Goal: Transaction & Acquisition: Obtain resource

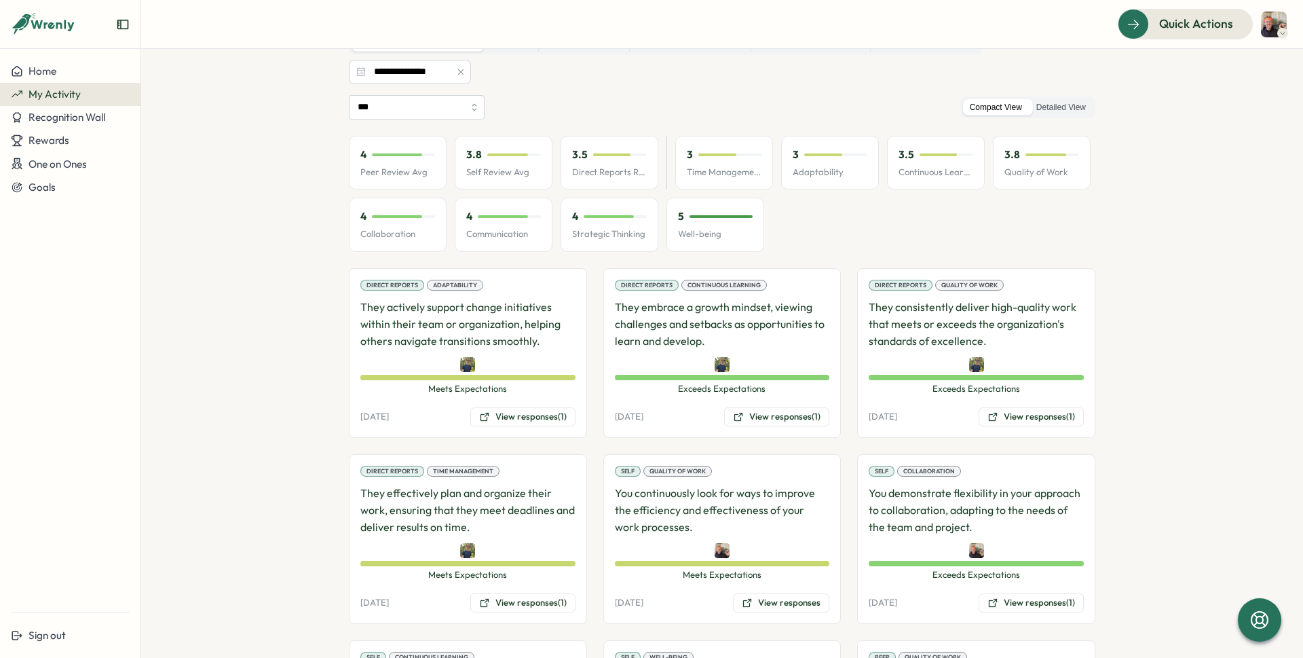
scroll to position [114, 0]
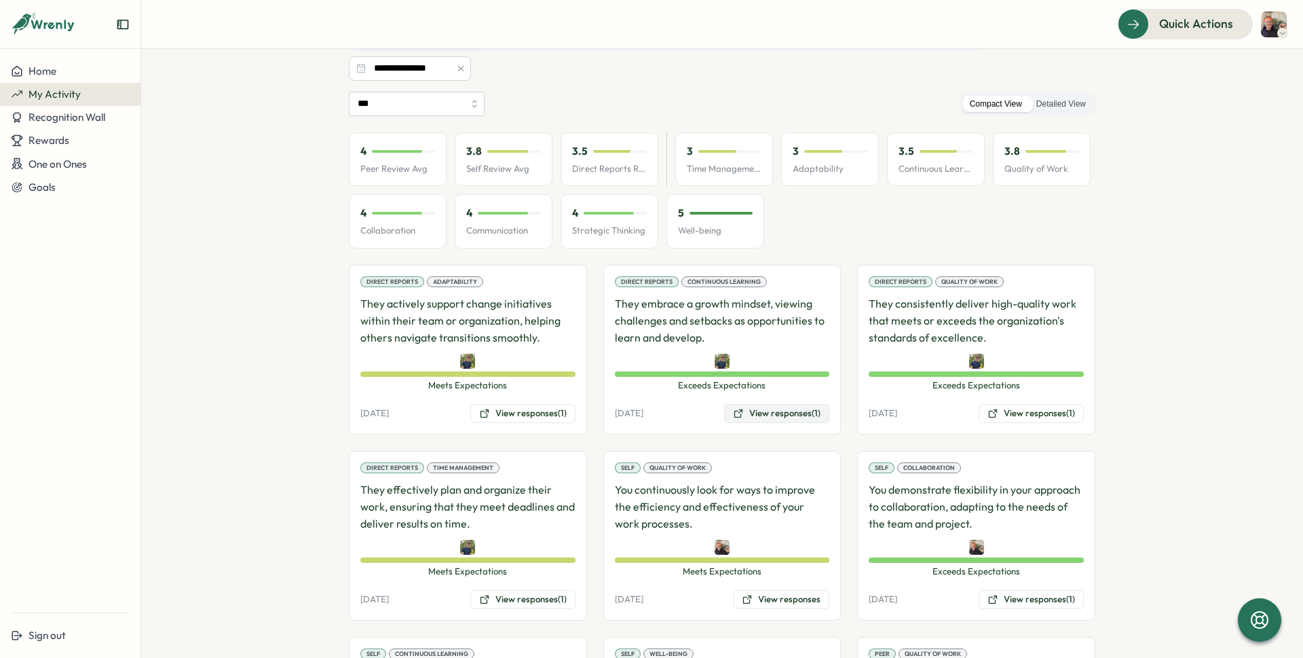
click at [783, 413] on button "View responses (1)" at bounding box center [776, 413] width 105 height 19
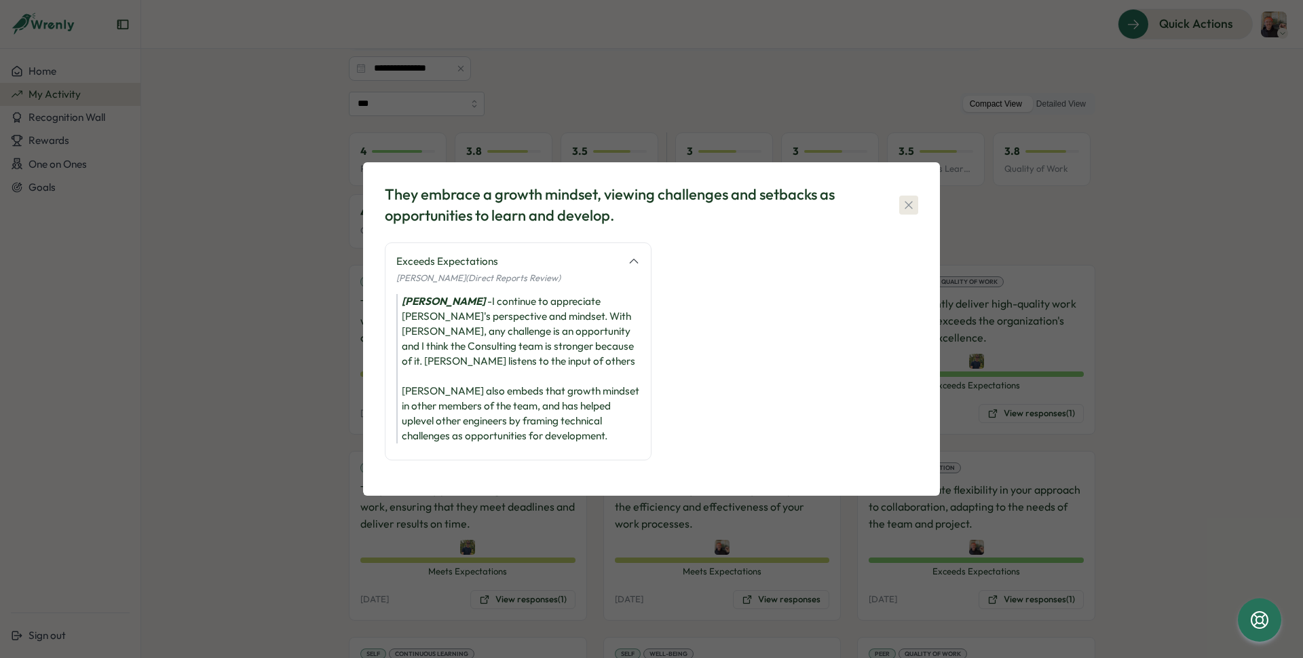
click at [907, 204] on icon "button" at bounding box center [909, 205] width 14 height 14
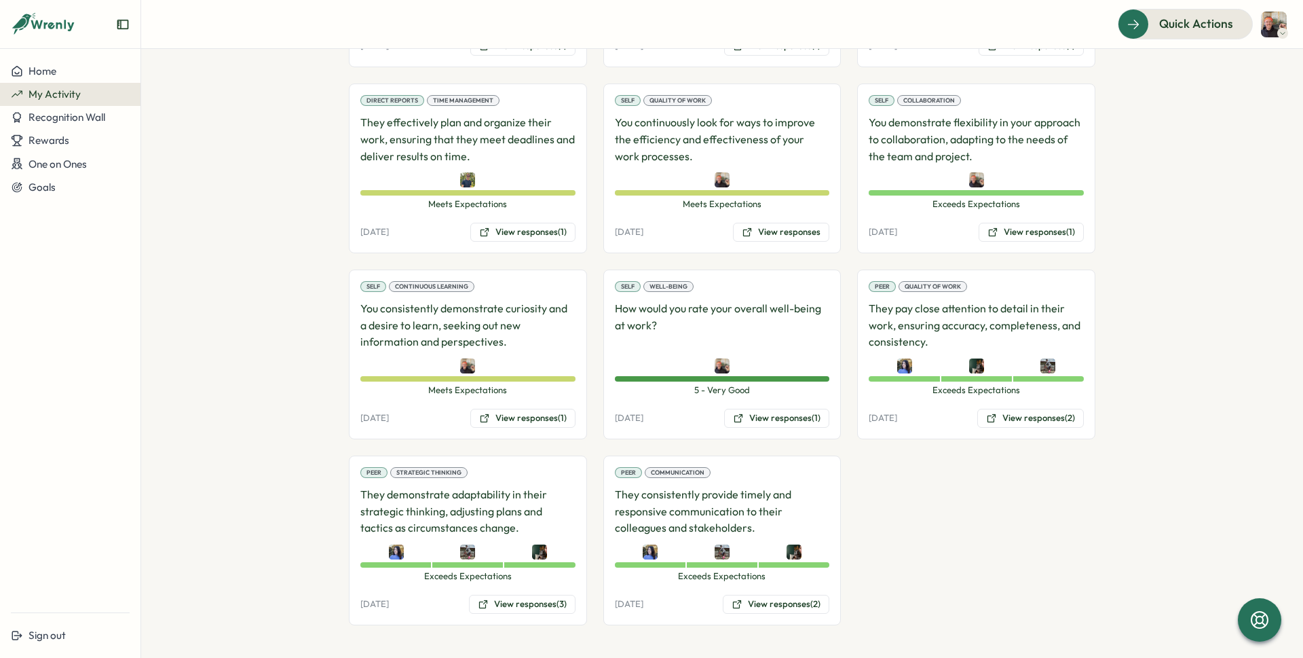
scroll to position [0, 0]
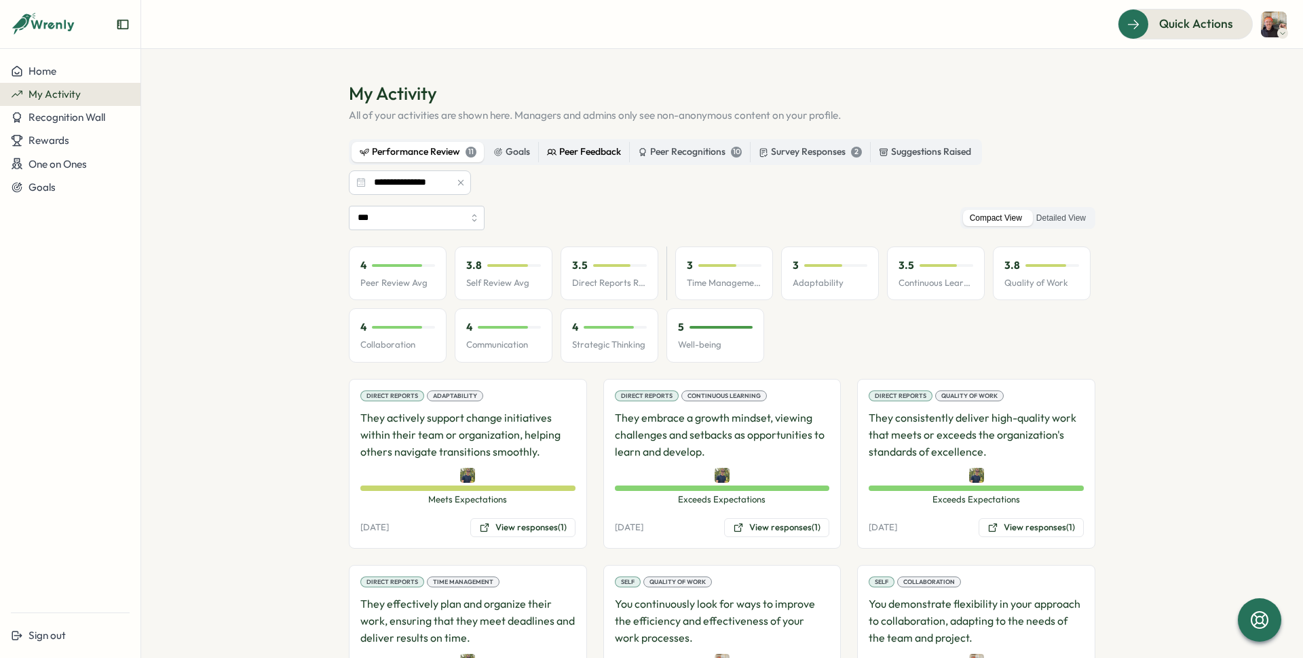
click at [607, 153] on div "Peer Feedback" at bounding box center [584, 152] width 74 height 15
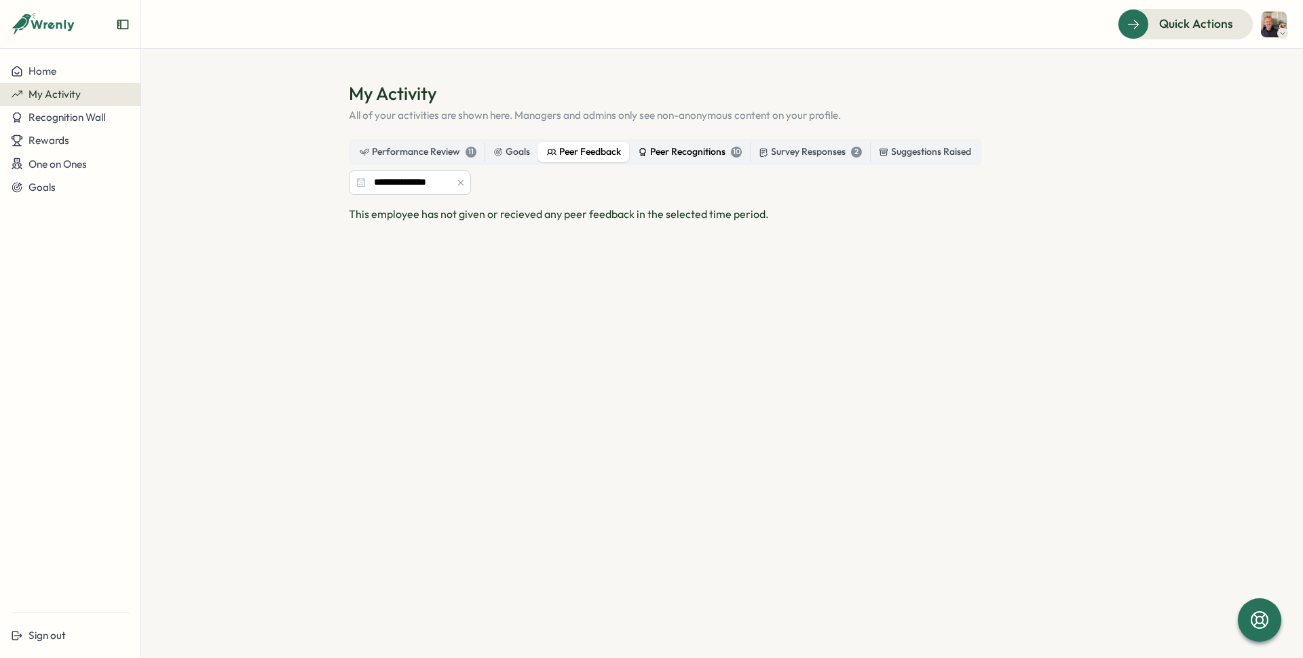
click at [719, 155] on div "Peer Recognitions 10" at bounding box center [690, 152] width 104 height 15
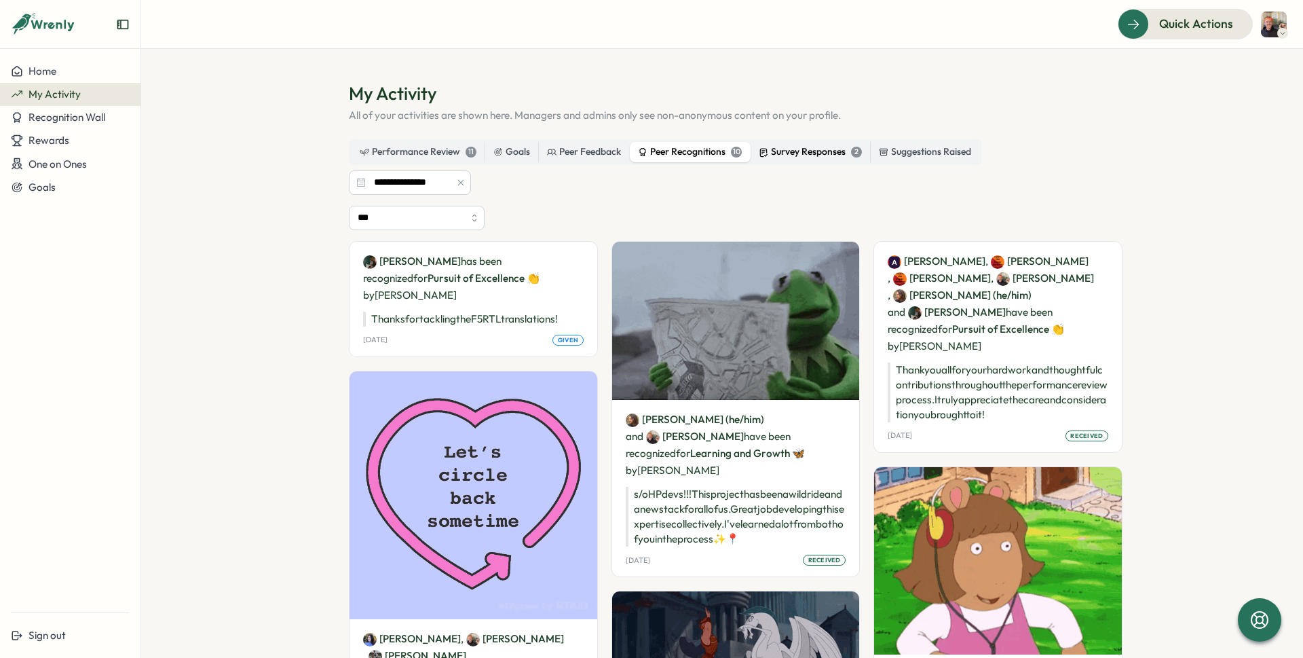
click at [783, 151] on div "Survey Responses 2" at bounding box center [810, 152] width 103 height 15
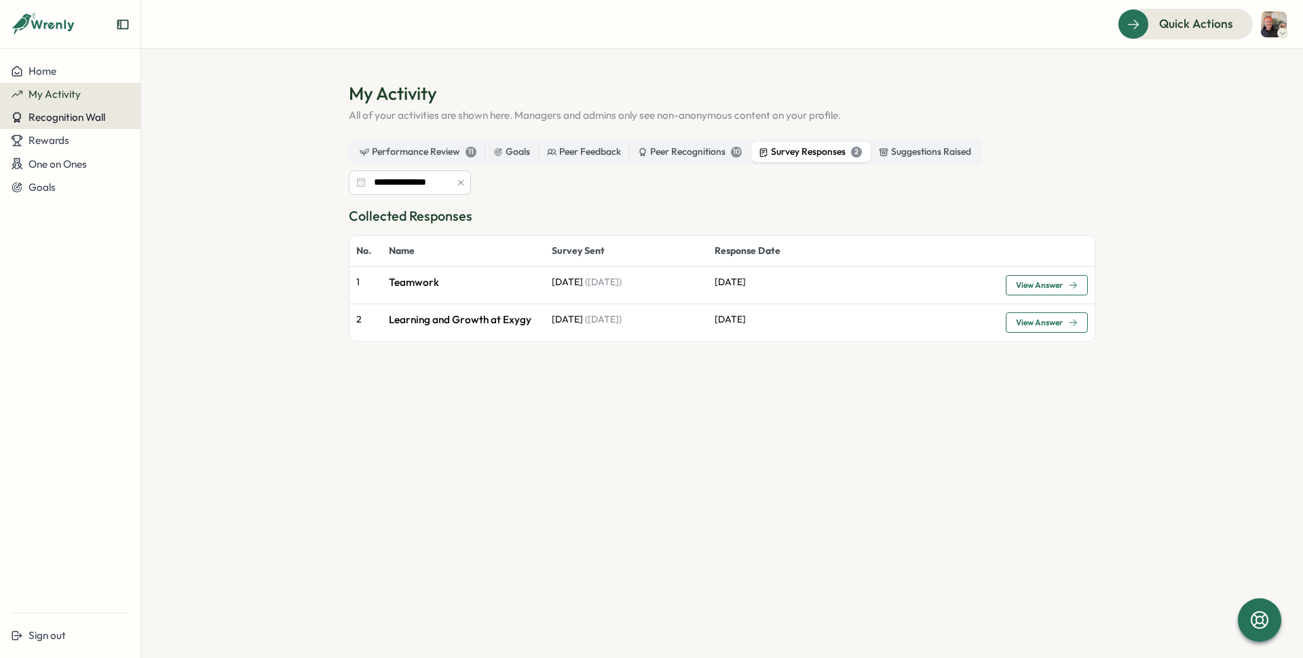
click at [67, 113] on span "Recognition Wall" at bounding box center [67, 117] width 77 height 13
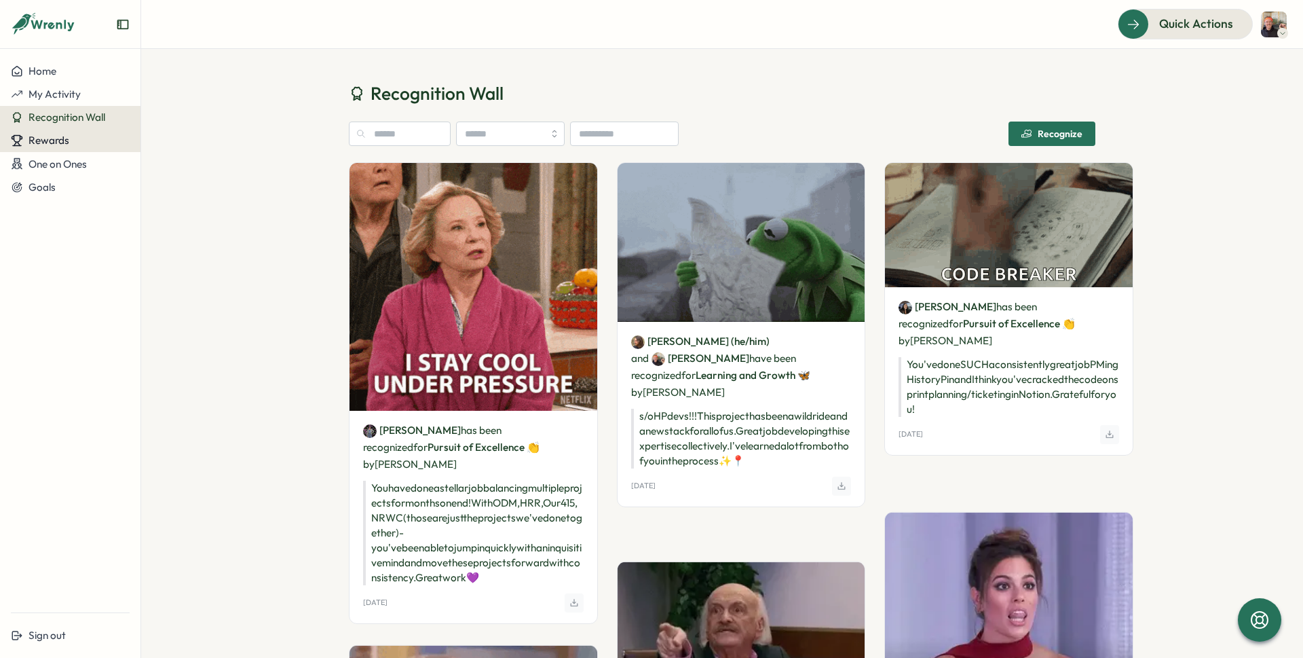
click at [58, 138] on span "Rewards" at bounding box center [49, 140] width 41 height 13
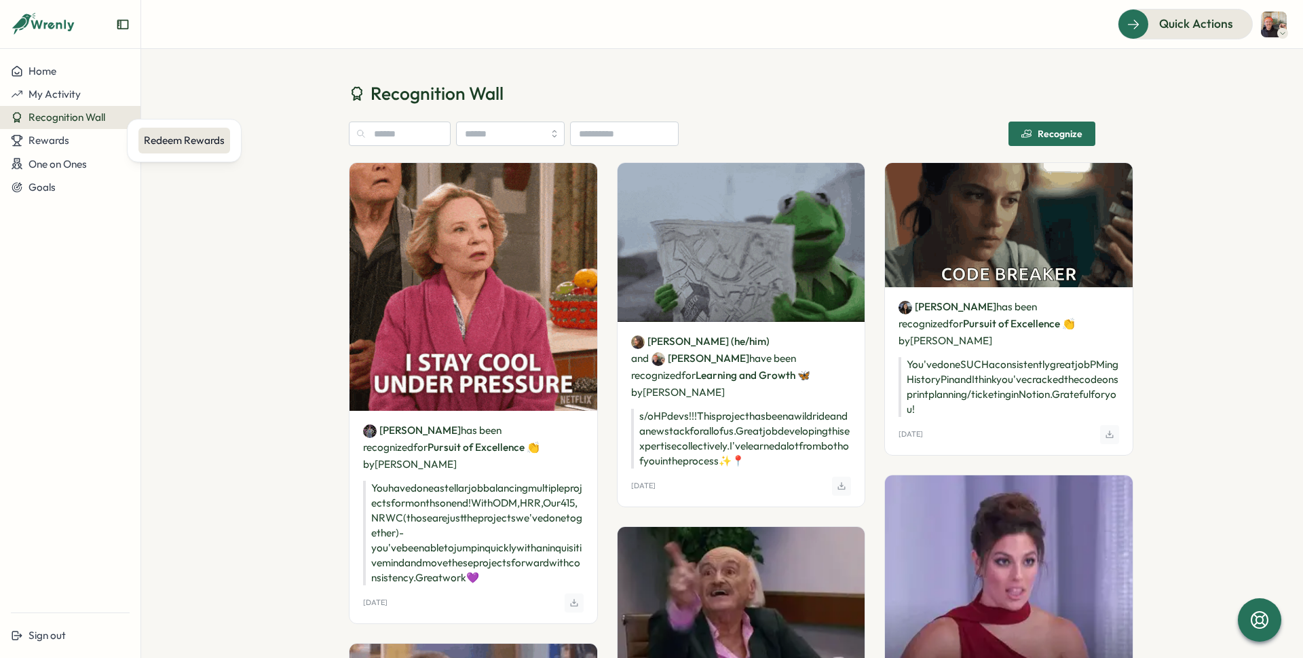
click at [215, 142] on div "Redeem Rewards" at bounding box center [184, 140] width 81 height 15
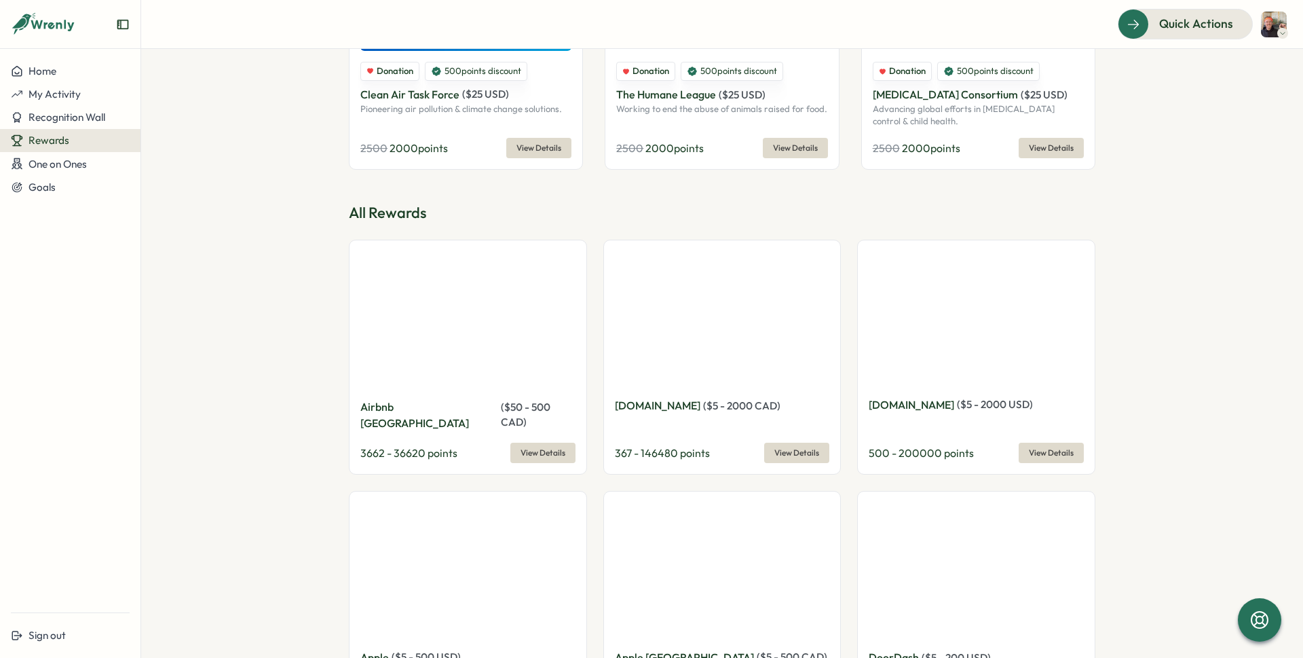
scroll to position [342, 0]
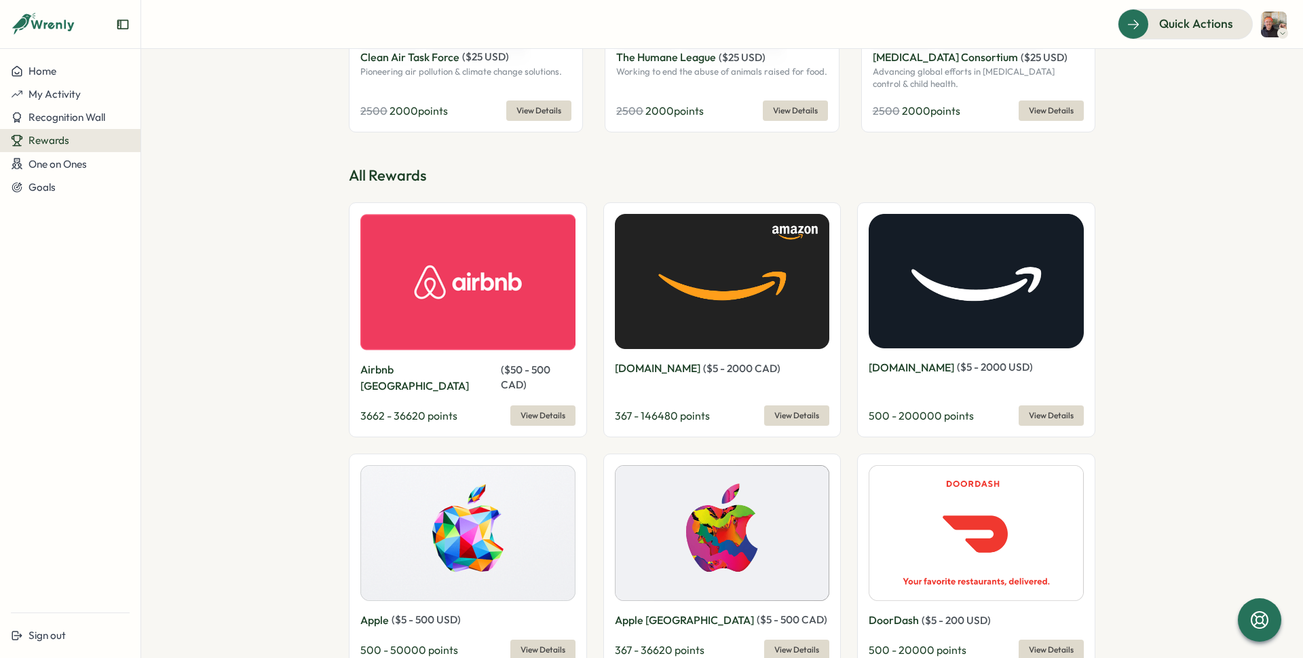
click at [1030, 406] on span "View Details" at bounding box center [1051, 415] width 45 height 19
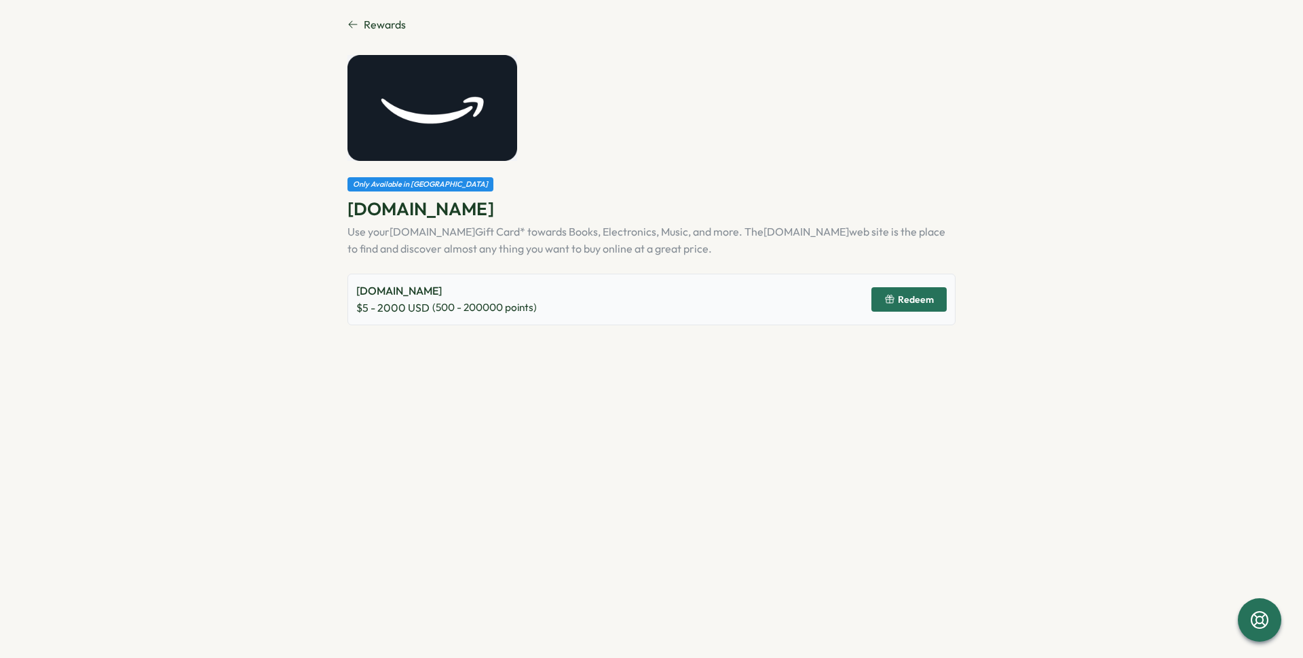
click at [912, 303] on span "Redeem" at bounding box center [916, 300] width 36 height 10
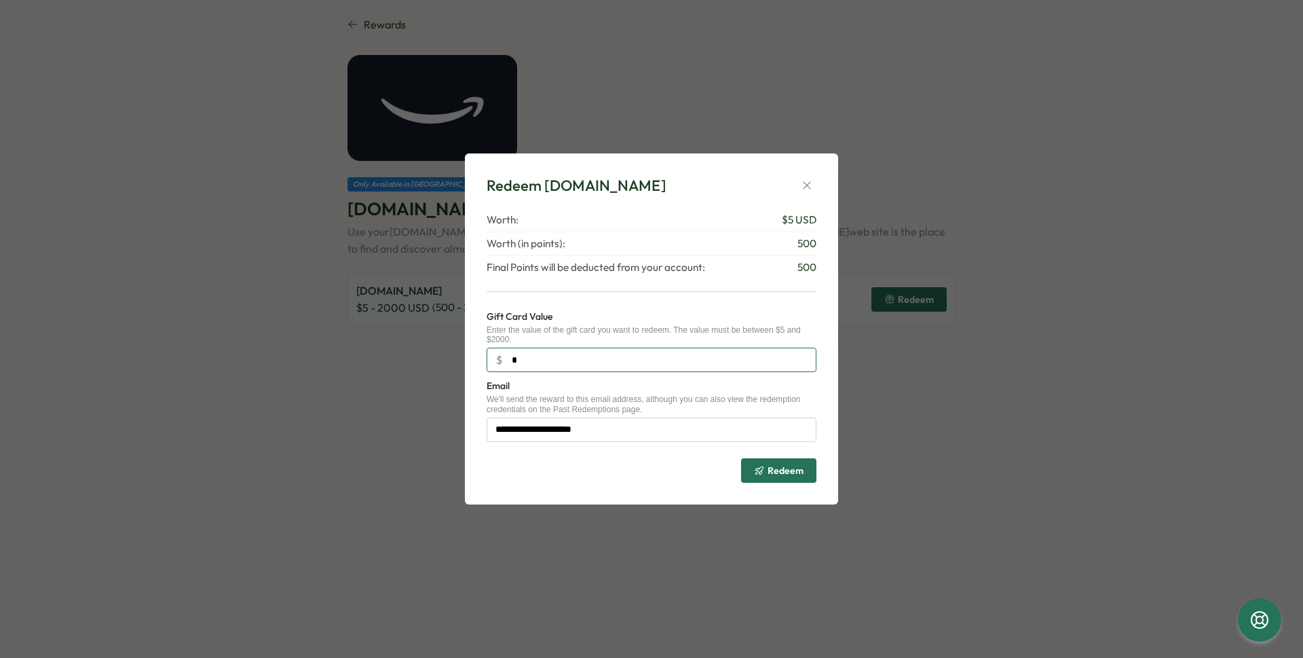
click at [546, 360] on input "*" at bounding box center [652, 360] width 330 height 24
type input "**"
click at [606, 432] on input "**********" at bounding box center [652, 429] width 330 height 24
drag, startPoint x: 625, startPoint y: 430, endPoint x: 390, endPoint y: 428, distance: 234.8
click at [487, 428] on input "**********" at bounding box center [652, 429] width 330 height 24
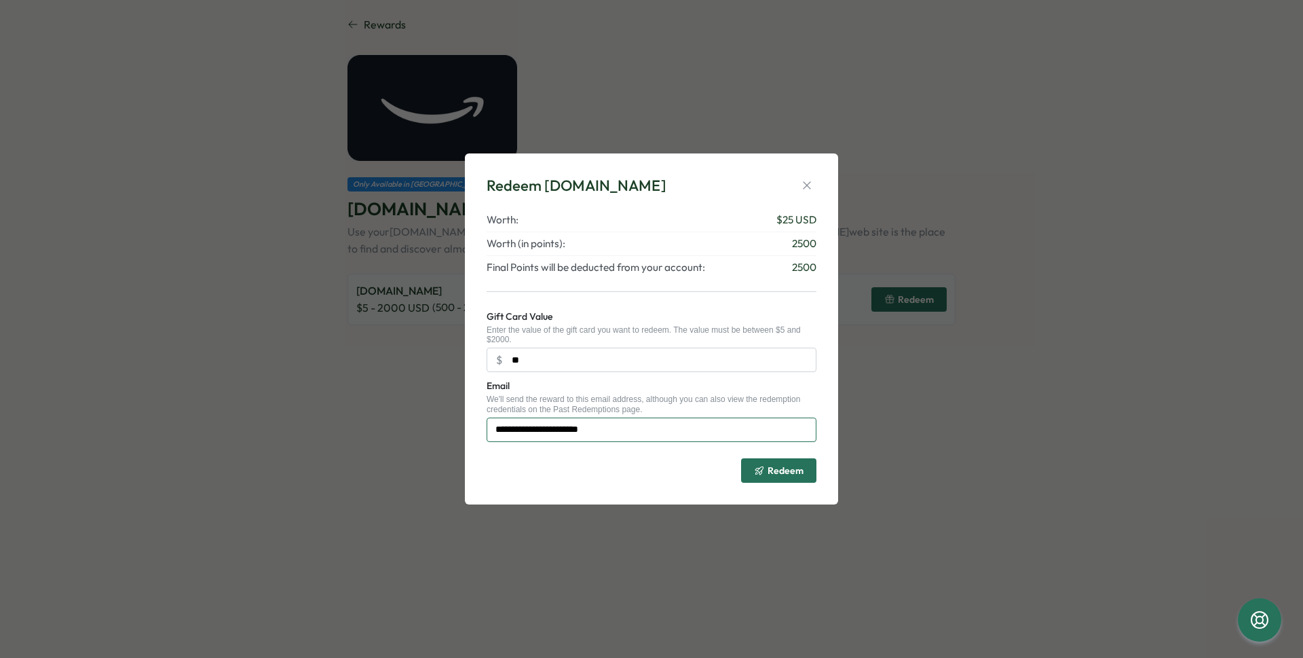
type input "**********"
click at [791, 462] on span "Redeem" at bounding box center [779, 470] width 50 height 23
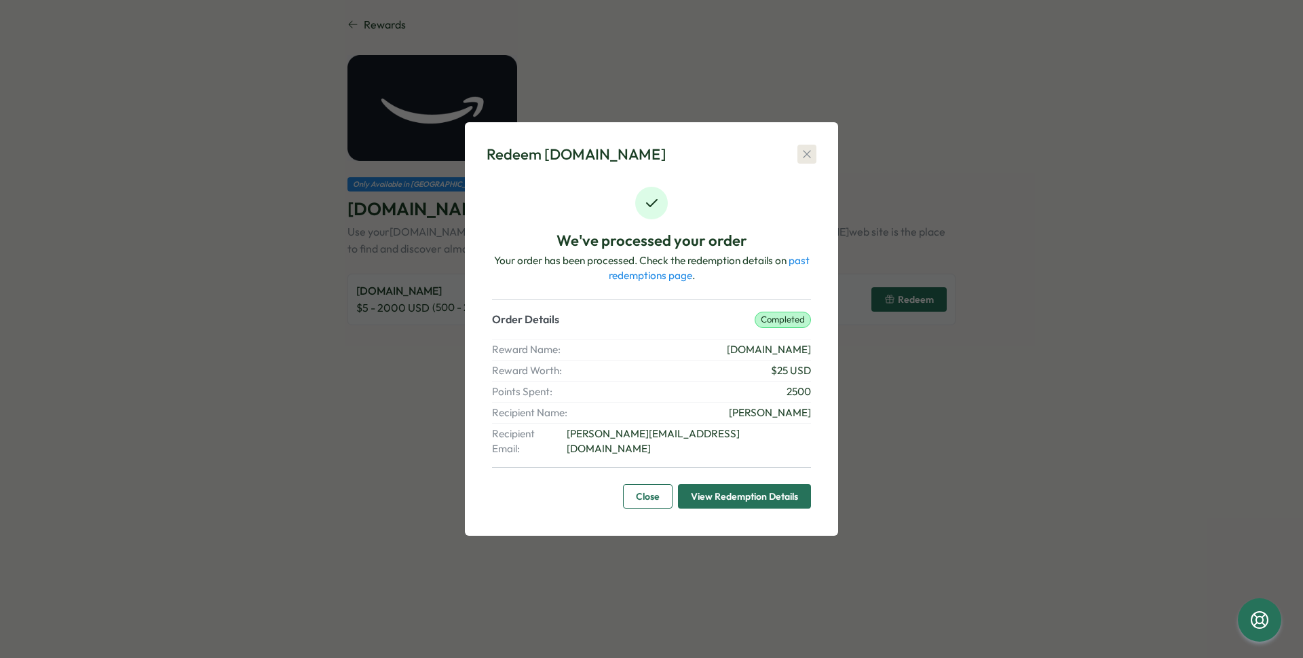
click at [806, 161] on icon "button" at bounding box center [807, 154] width 14 height 14
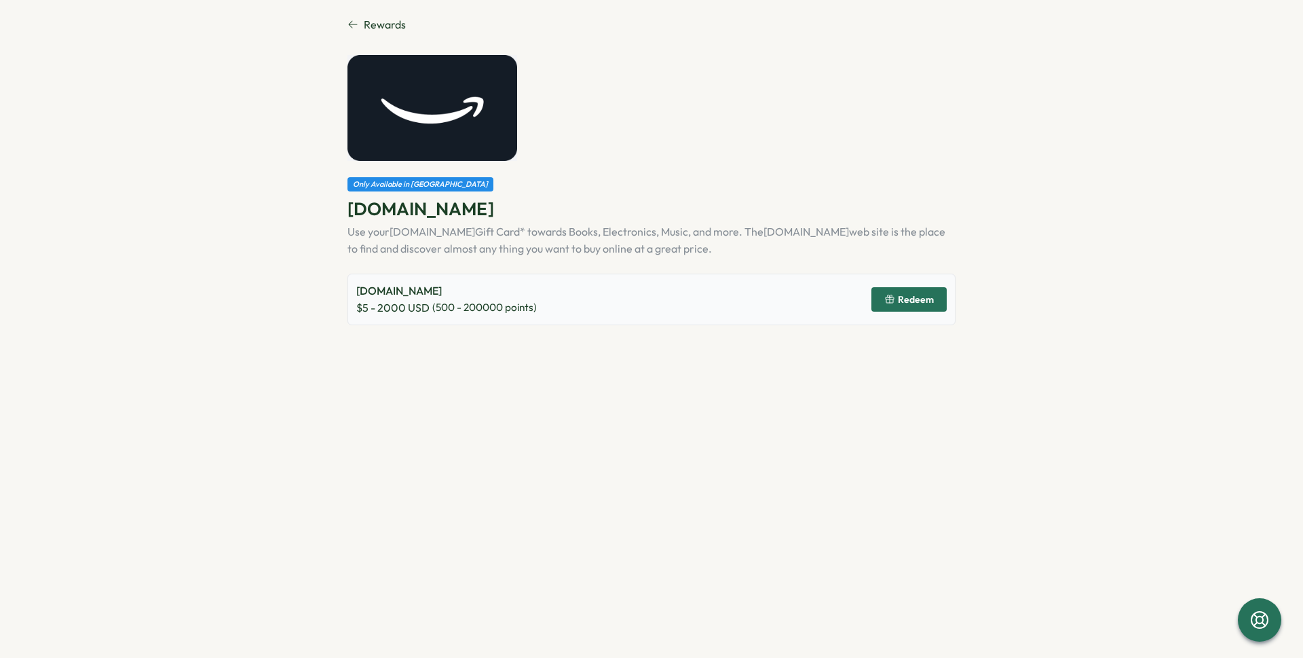
click at [377, 26] on span "Rewards" at bounding box center [385, 24] width 42 height 17
